Goal: Task Accomplishment & Management: Manage account settings

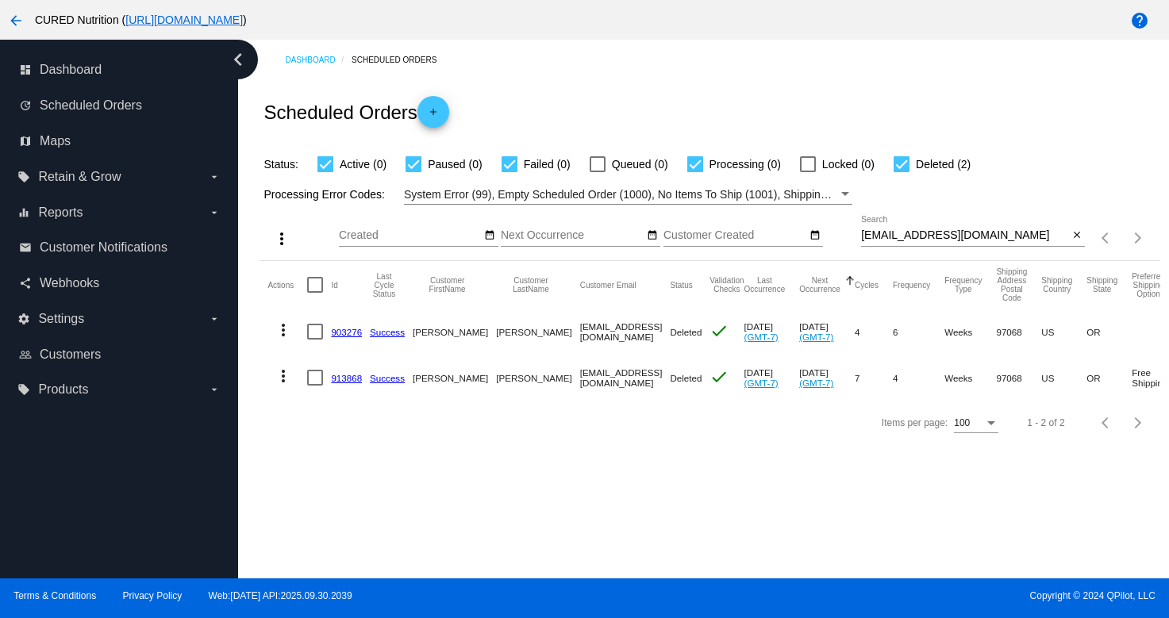
click at [1005, 240] on input "[EMAIL_ADDRESS][DOMAIN_NAME]" at bounding box center [964, 235] width 207 height 13
paste input "[EMAIL_ADDRESS]"
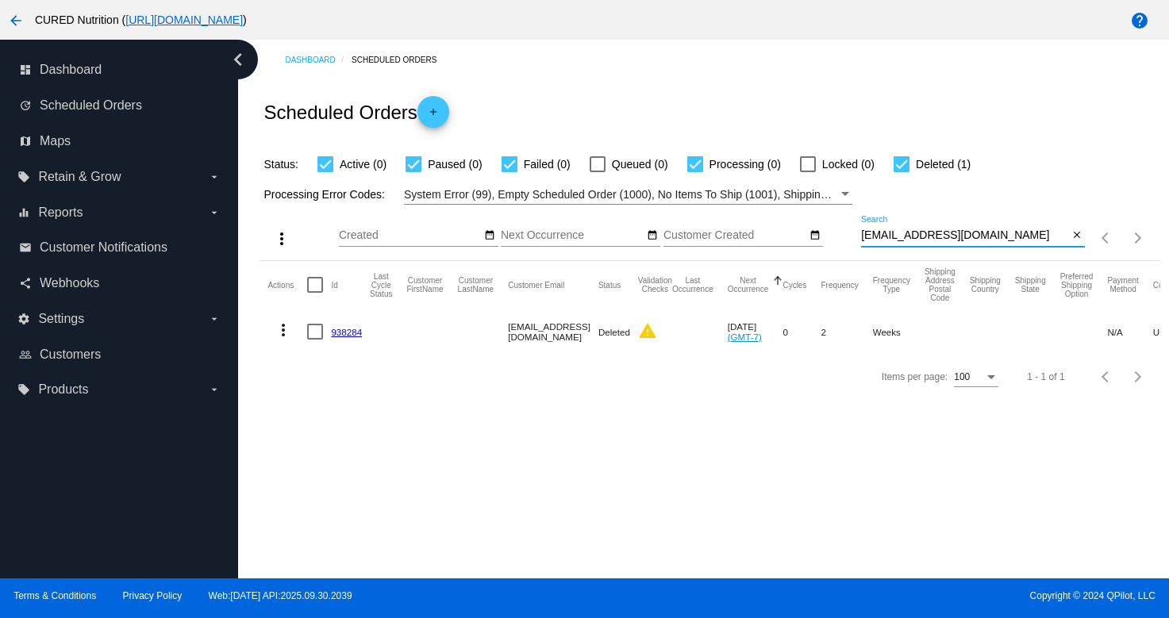
click at [944, 242] on input "[EMAIL_ADDRESS][DOMAIN_NAME]" at bounding box center [964, 235] width 207 height 13
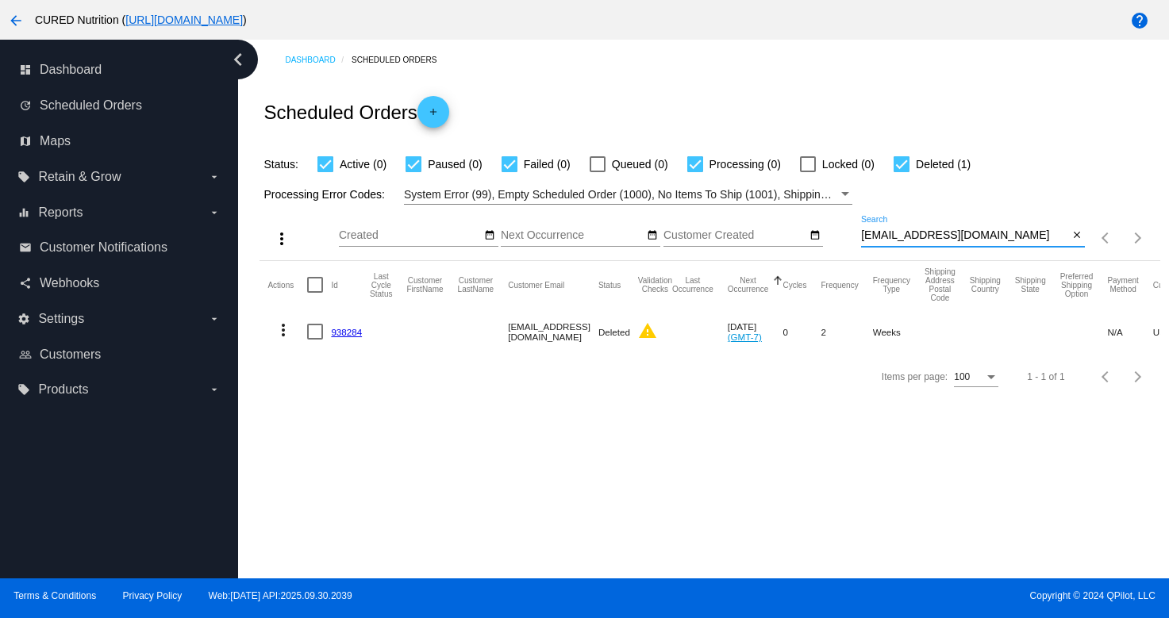
paste input "ebritti1"
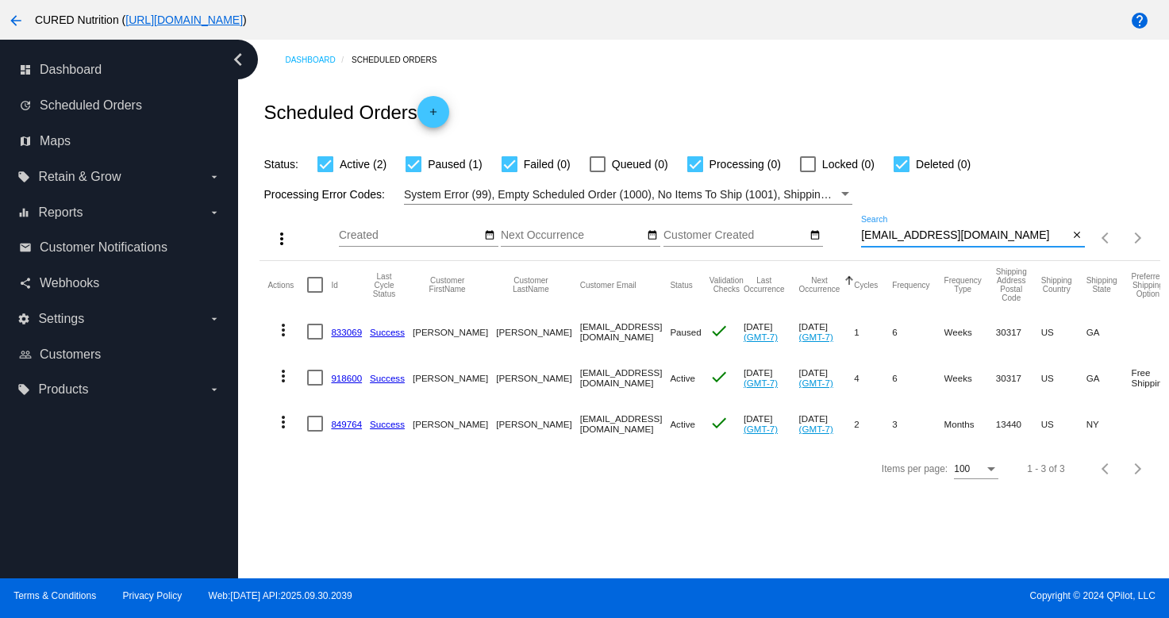
type input "[EMAIL_ADDRESS][DOMAIN_NAME]"
click at [337, 382] on link "918600" at bounding box center [346, 378] width 31 height 10
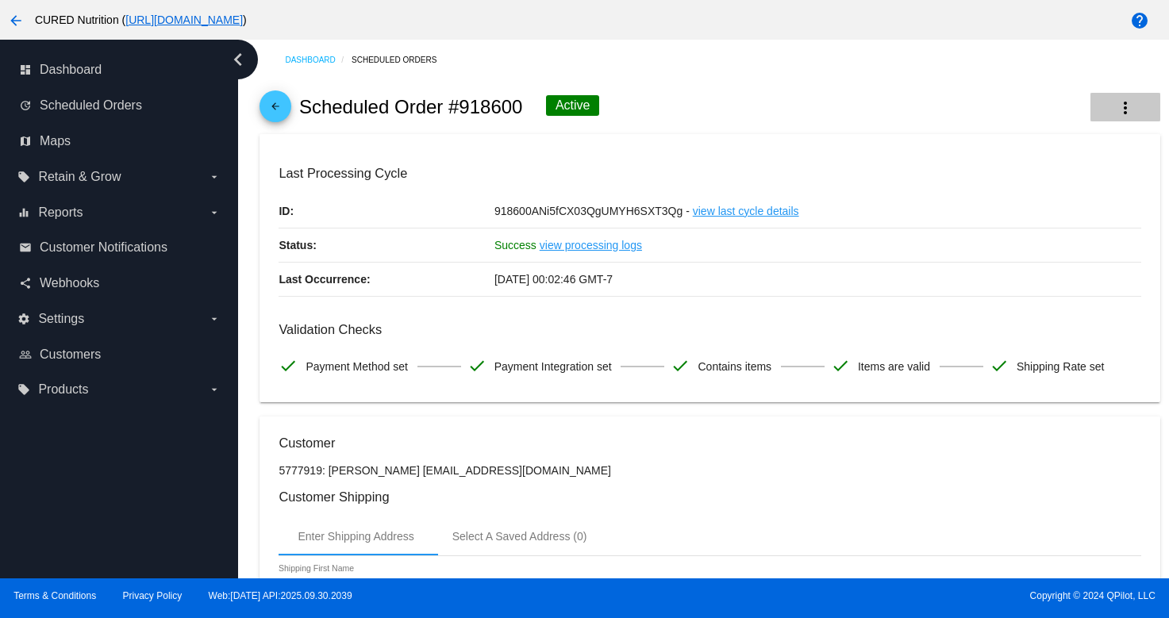
click at [1117, 106] on mat-icon "more_vert" at bounding box center [1125, 107] width 19 height 19
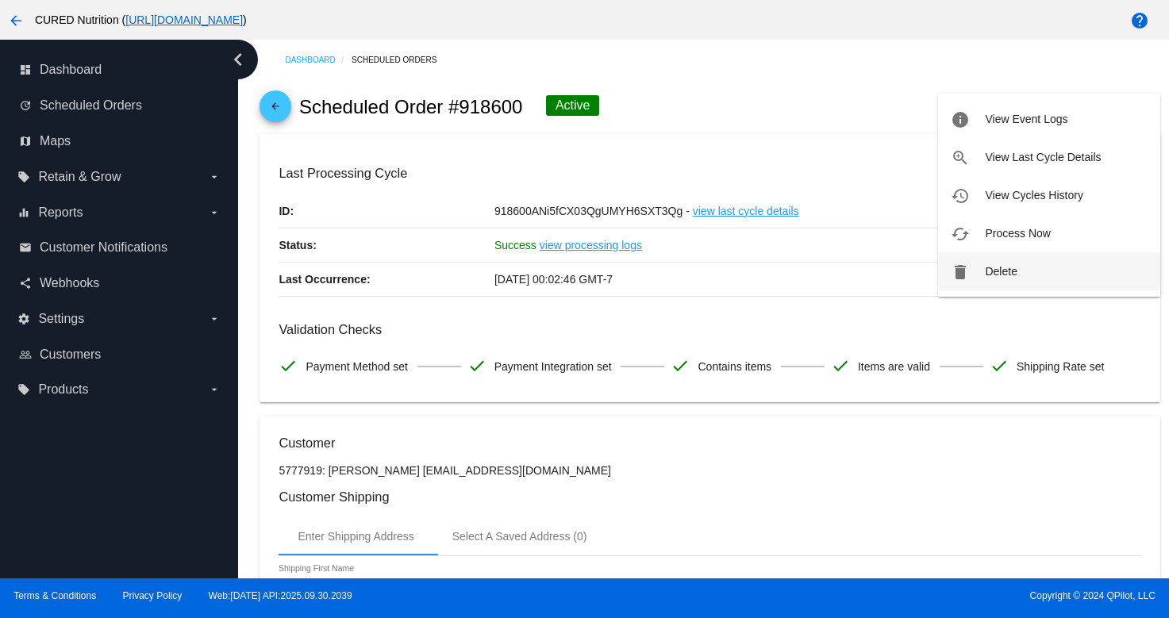
click at [1013, 276] on span "Delete" at bounding box center [1001, 271] width 32 height 13
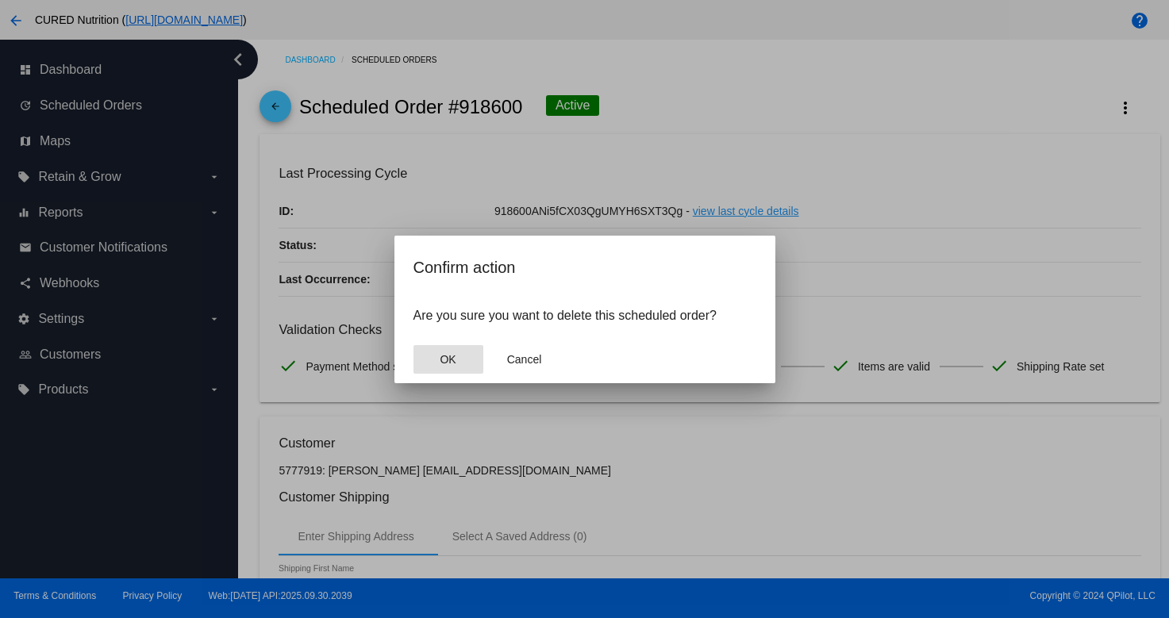
click at [436, 355] on button "OK" at bounding box center [448, 359] width 70 height 29
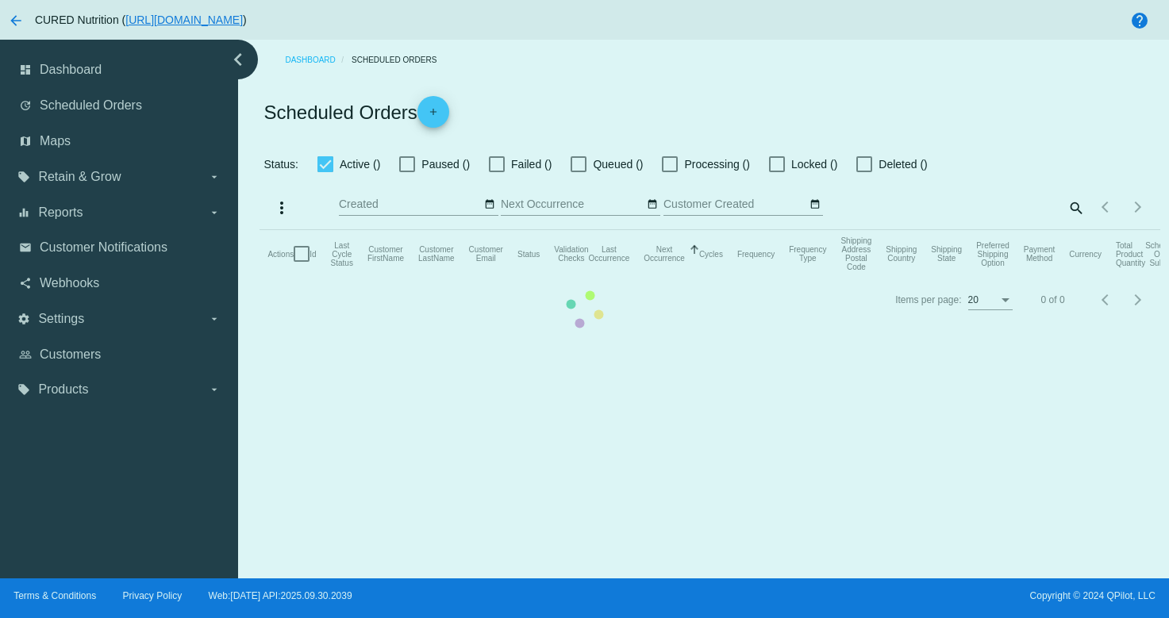
checkbox input "true"
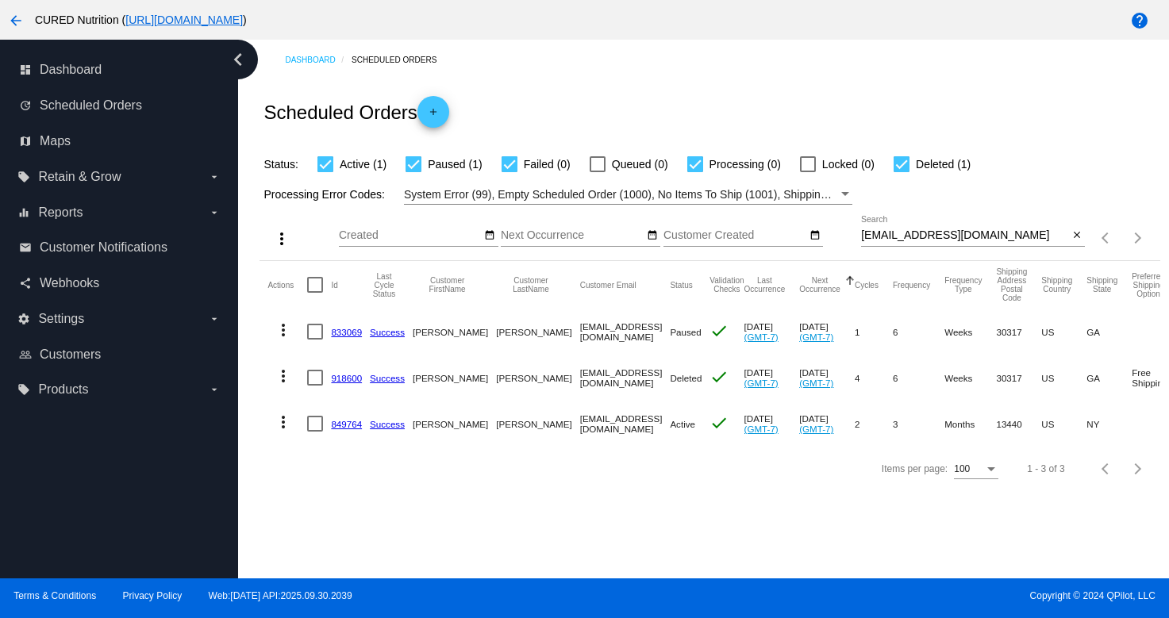
click at [336, 425] on link "849764" at bounding box center [346, 424] width 31 height 10
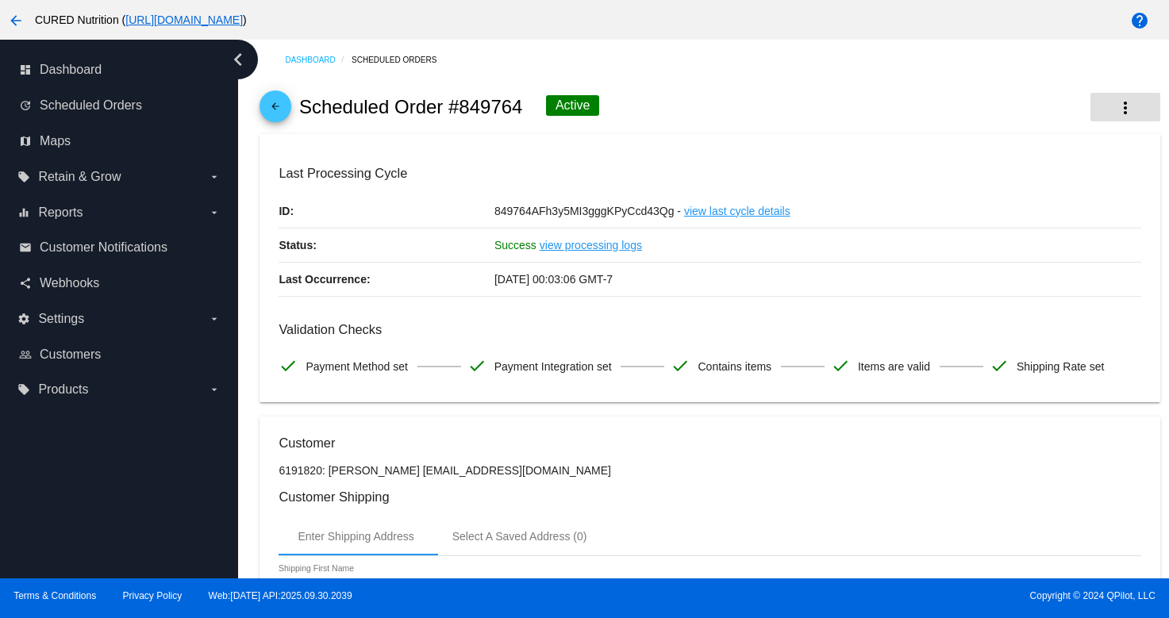
click at [1123, 113] on mat-icon "more_vert" at bounding box center [1125, 107] width 19 height 19
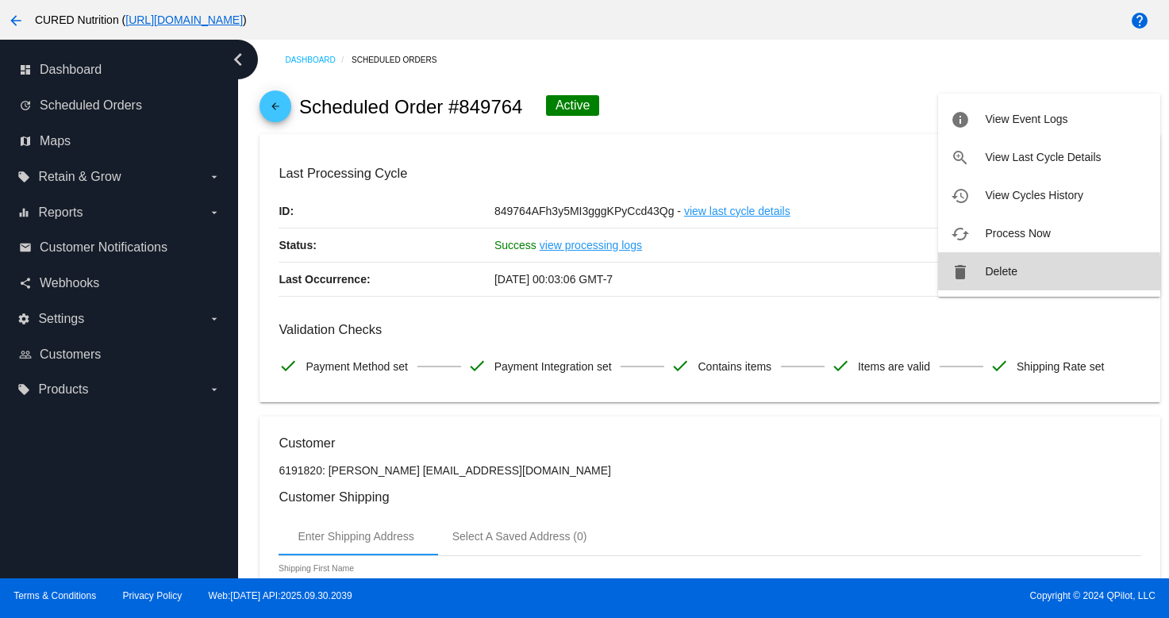
click at [986, 275] on span "Delete" at bounding box center [1001, 271] width 32 height 13
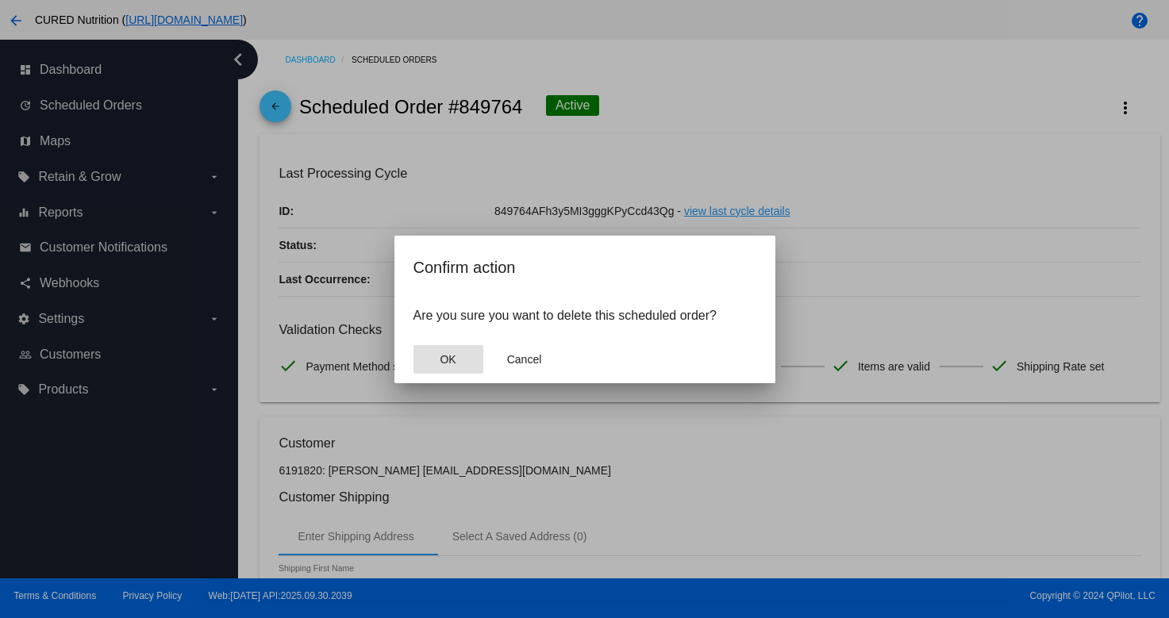
click at [452, 355] on span "OK" at bounding box center [448, 359] width 16 height 13
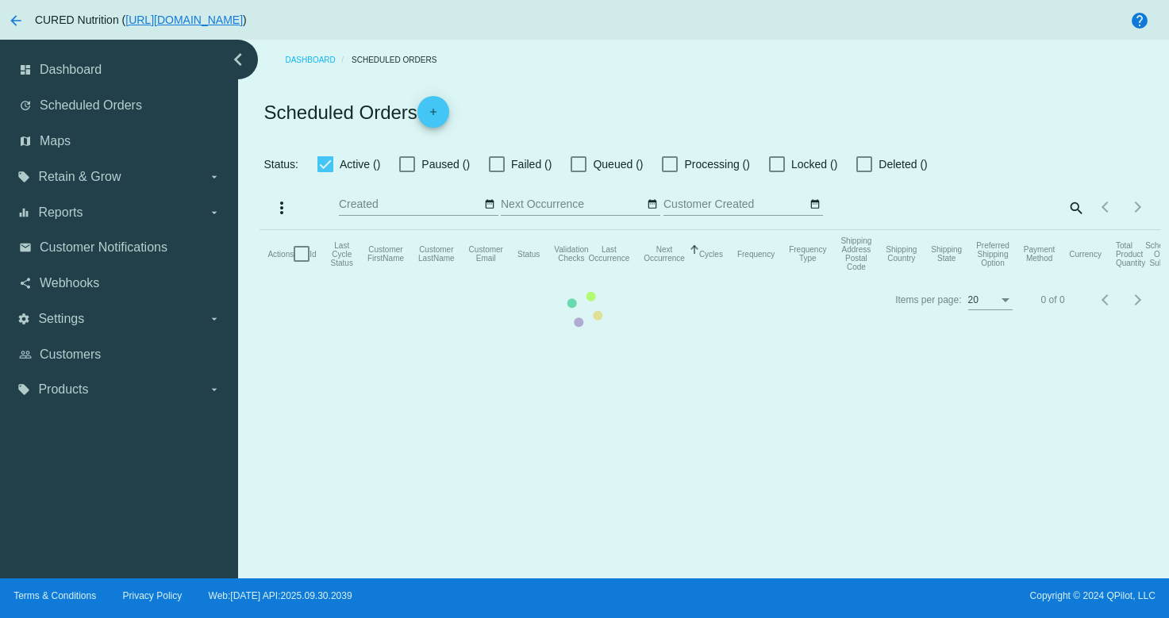
checkbox input "true"
